Goal: Task Accomplishment & Management: Manage account settings

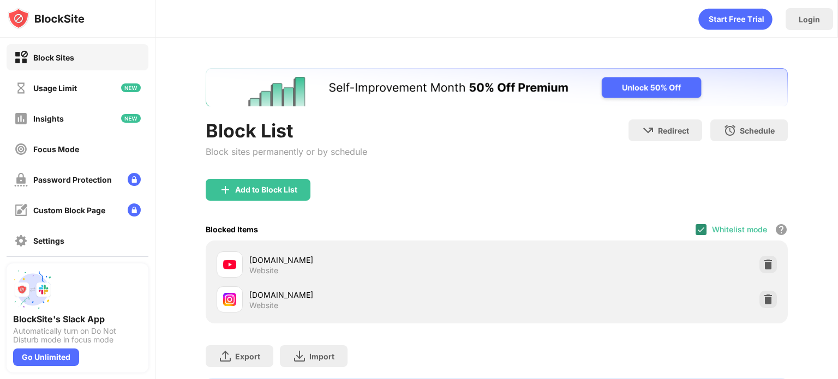
click at [696, 225] on img at bounding box center [700, 229] width 9 height 9
click at [695, 224] on div at bounding box center [700, 229] width 11 height 11
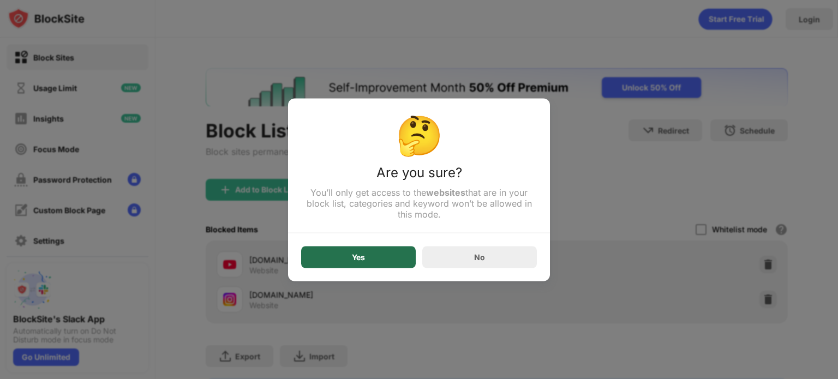
click at [363, 261] on div "Yes" at bounding box center [358, 256] width 13 height 9
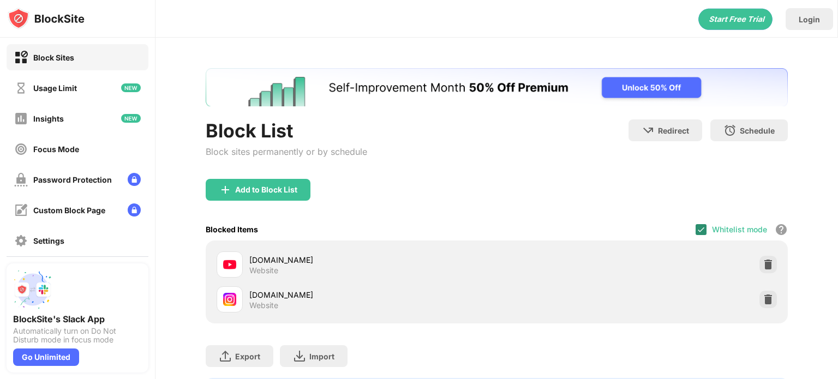
click at [696, 231] on img at bounding box center [700, 229] width 9 height 9
click at [695, 226] on div at bounding box center [700, 229] width 11 height 11
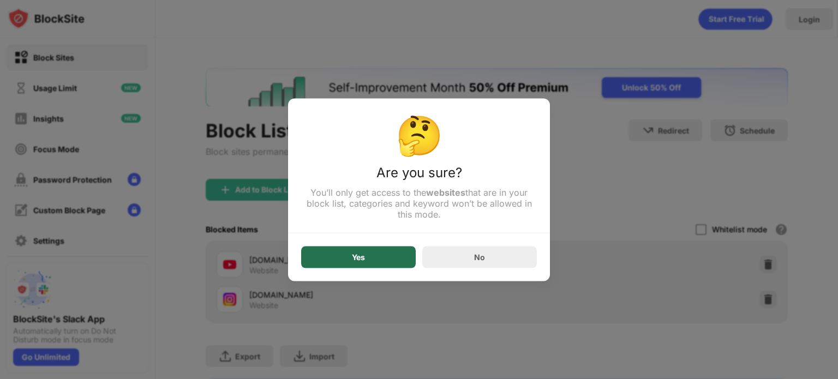
click at [369, 258] on div "Yes" at bounding box center [358, 257] width 115 height 22
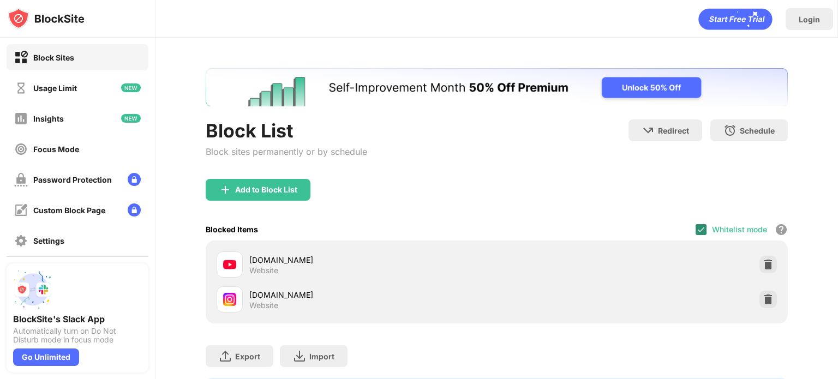
click at [695, 233] on div at bounding box center [700, 229] width 11 height 11
click at [695, 226] on div at bounding box center [700, 229] width 11 height 11
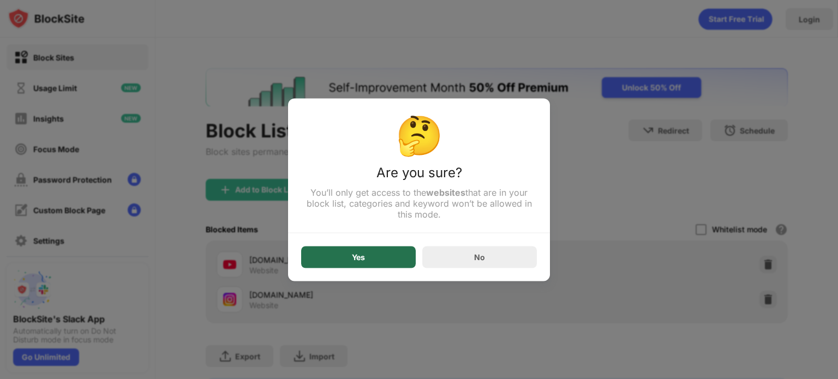
click at [397, 254] on div "Yes" at bounding box center [358, 257] width 115 height 22
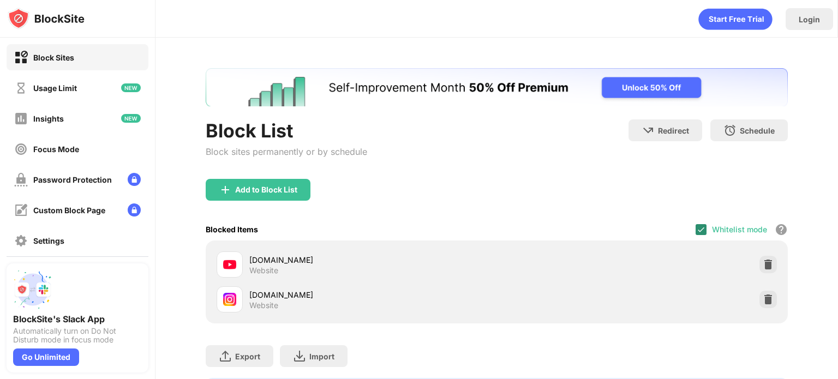
click at [696, 228] on img at bounding box center [700, 229] width 9 height 9
click at [695, 228] on div at bounding box center [700, 229] width 11 height 11
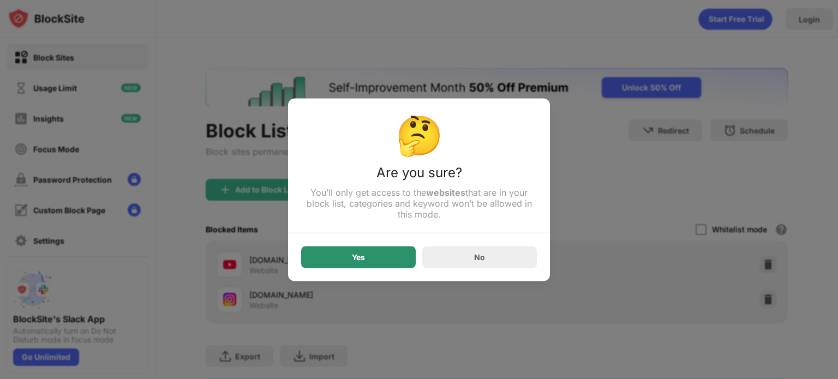
click at [384, 261] on div "Yes" at bounding box center [358, 257] width 115 height 22
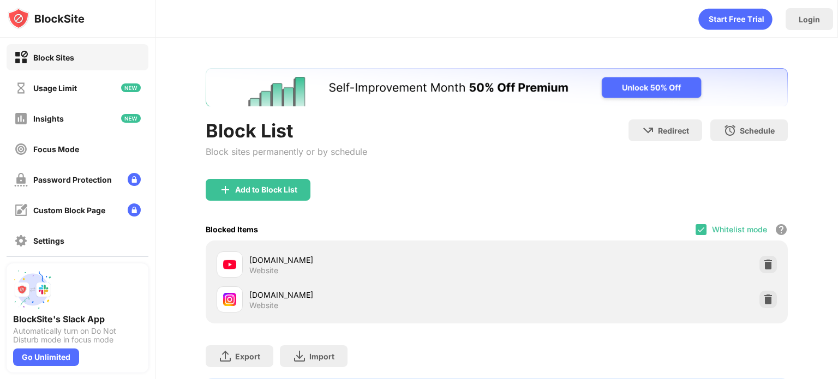
click at [695, 220] on div "Whitelist mode Block all websites except for those in your whitelist. Whitelist…" at bounding box center [741, 229] width 92 height 22
click at [696, 230] on img at bounding box center [700, 229] width 9 height 9
click at [685, 226] on div "Blocked Items Whitelist mode Block all websites except for those in your whitel…" at bounding box center [497, 229] width 582 height 22
click at [695, 228] on div at bounding box center [700, 229] width 11 height 11
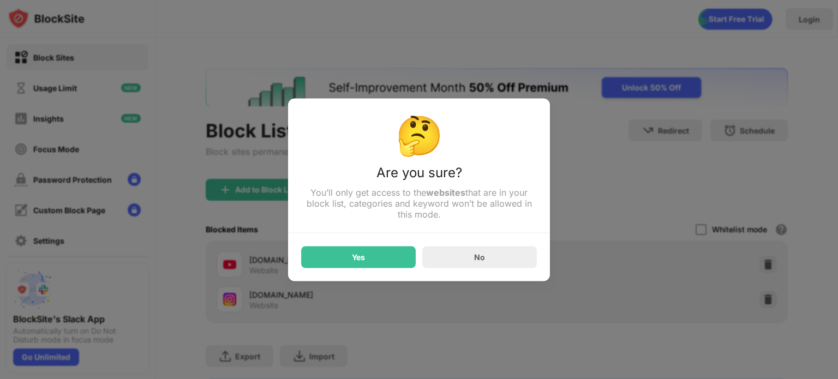
drag, startPoint x: 394, startPoint y: 252, endPoint x: 352, endPoint y: 261, distance: 42.8
click at [352, 261] on div "Yes" at bounding box center [358, 256] width 13 height 9
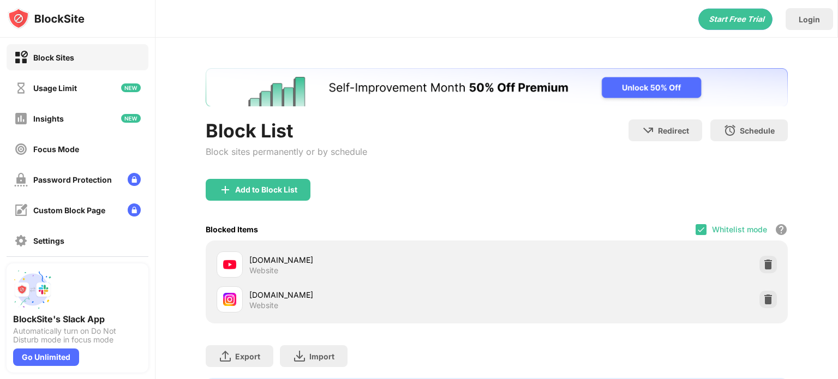
click at [695, 235] on div "Whitelist mode Block all websites except for those in your whitelist. Whitelist…" at bounding box center [741, 229] width 92 height 22
click at [696, 231] on img at bounding box center [700, 229] width 9 height 9
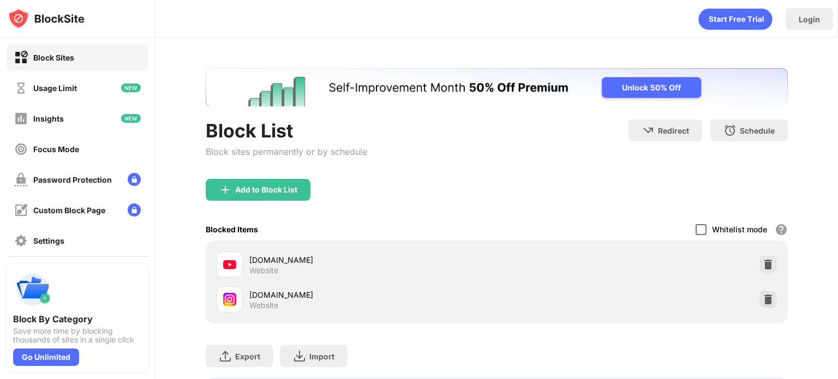
click at [695, 231] on div at bounding box center [700, 229] width 11 height 11
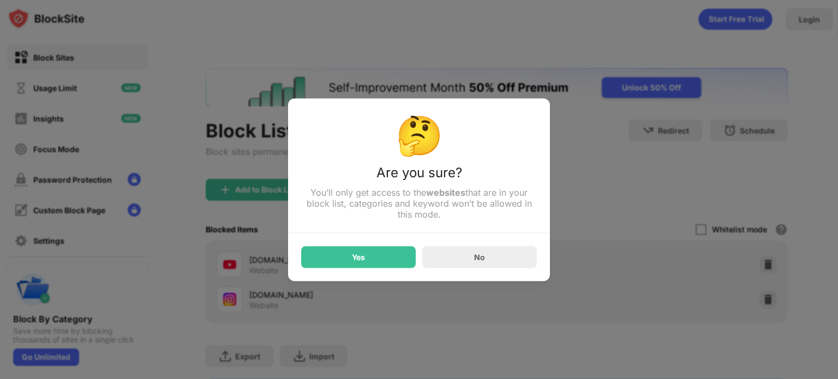
click at [331, 255] on div "Yes" at bounding box center [358, 257] width 115 height 22
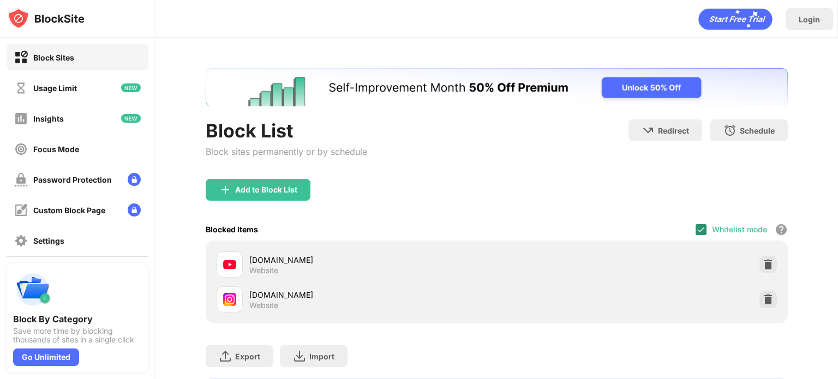
click at [696, 229] on img at bounding box center [700, 229] width 9 height 9
click at [695, 232] on div at bounding box center [700, 229] width 11 height 11
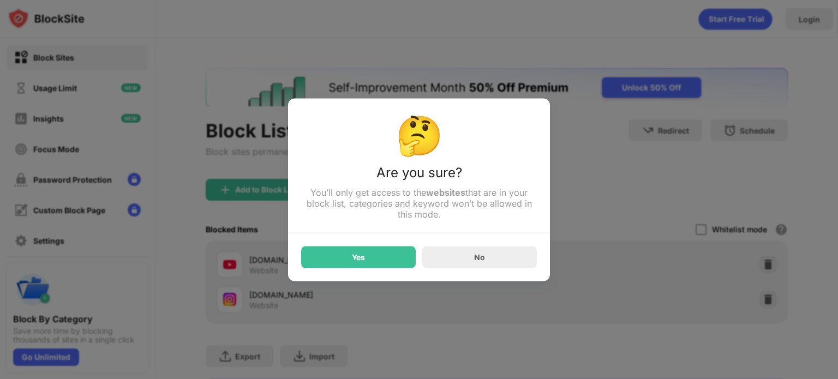
click at [363, 261] on div "Yes" at bounding box center [358, 256] width 13 height 9
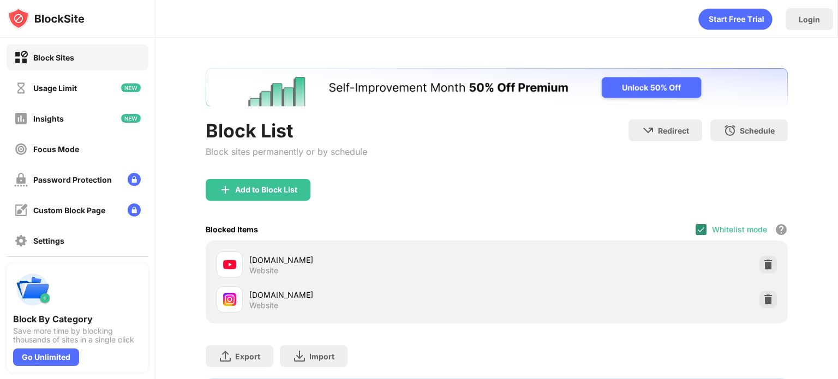
click at [696, 228] on img at bounding box center [700, 229] width 9 height 9
